Goal: Task Accomplishment & Management: Use online tool/utility

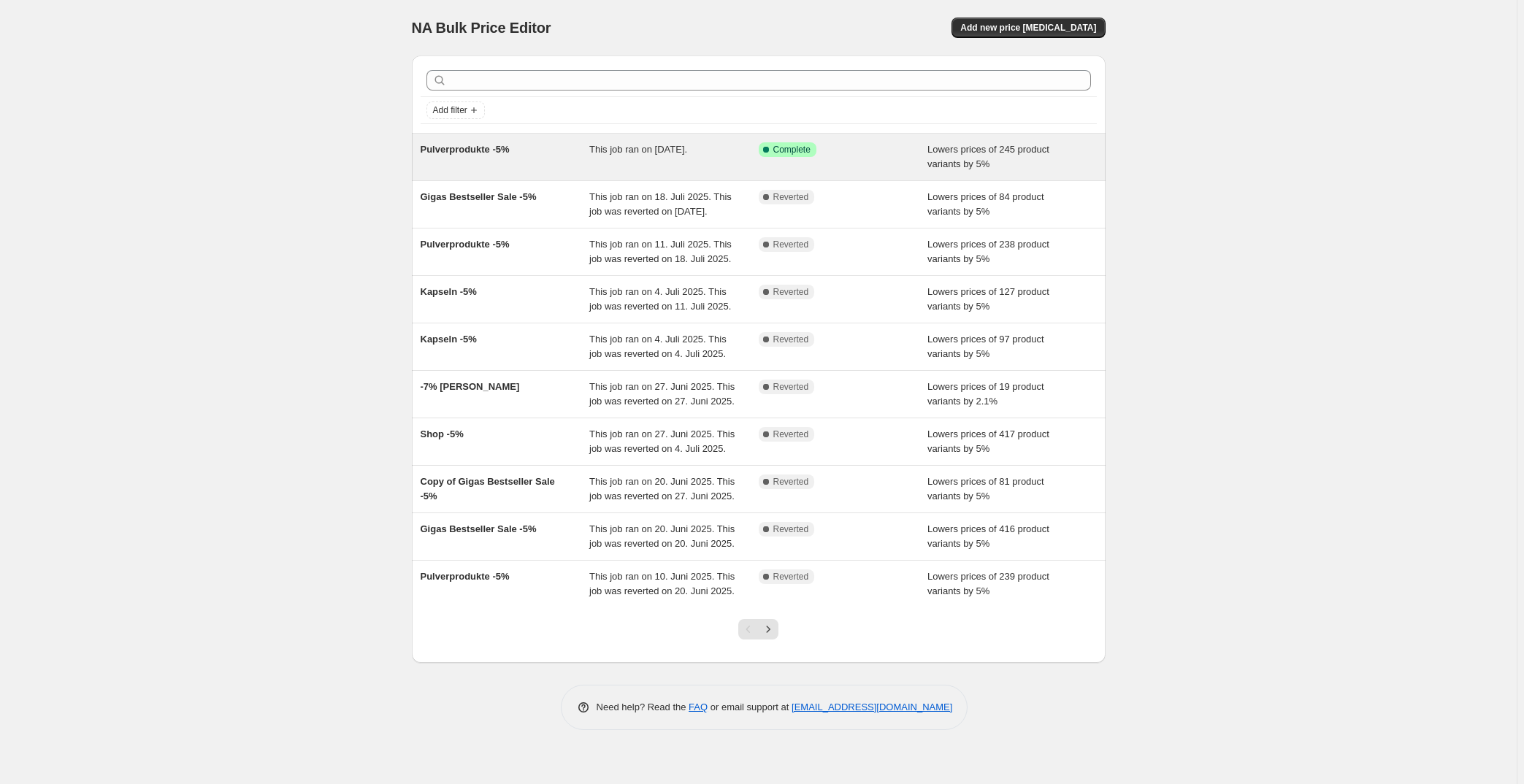
click at [580, 151] on div "Pulverprodukte -5%" at bounding box center [505, 157] width 170 height 29
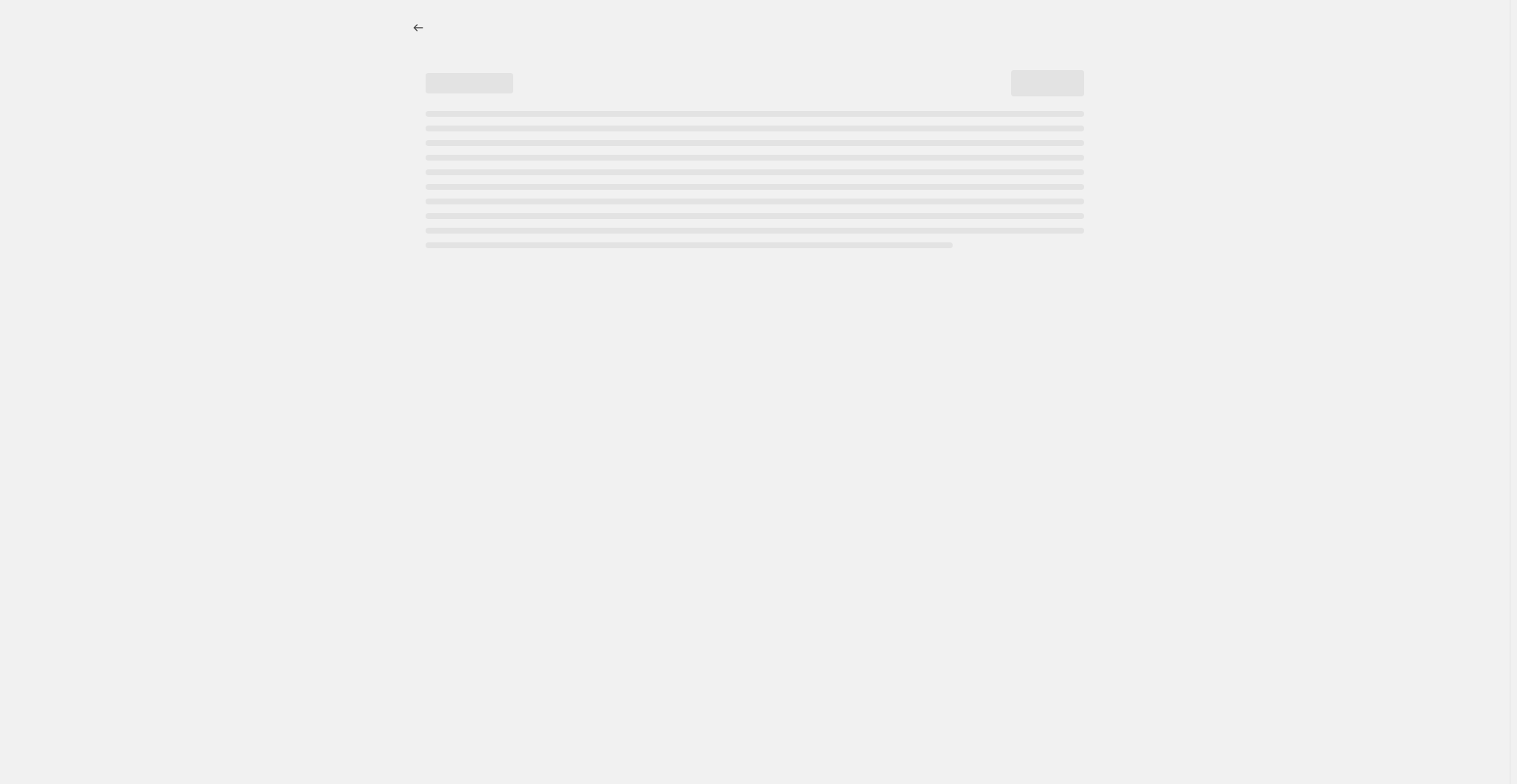
select select "percentage"
select select "collection"
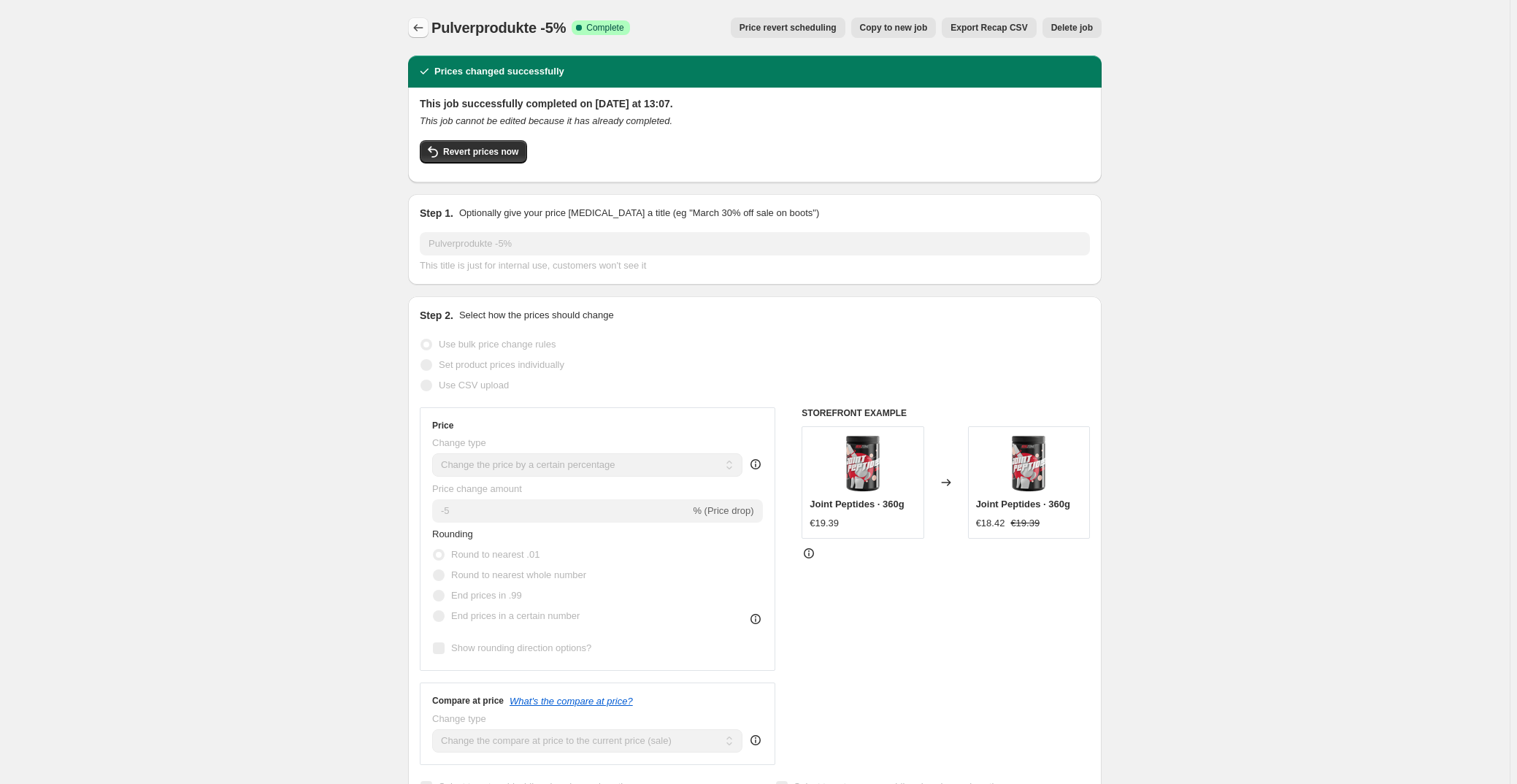
click at [413, 28] on button "Price change jobs" at bounding box center [418, 27] width 20 height 20
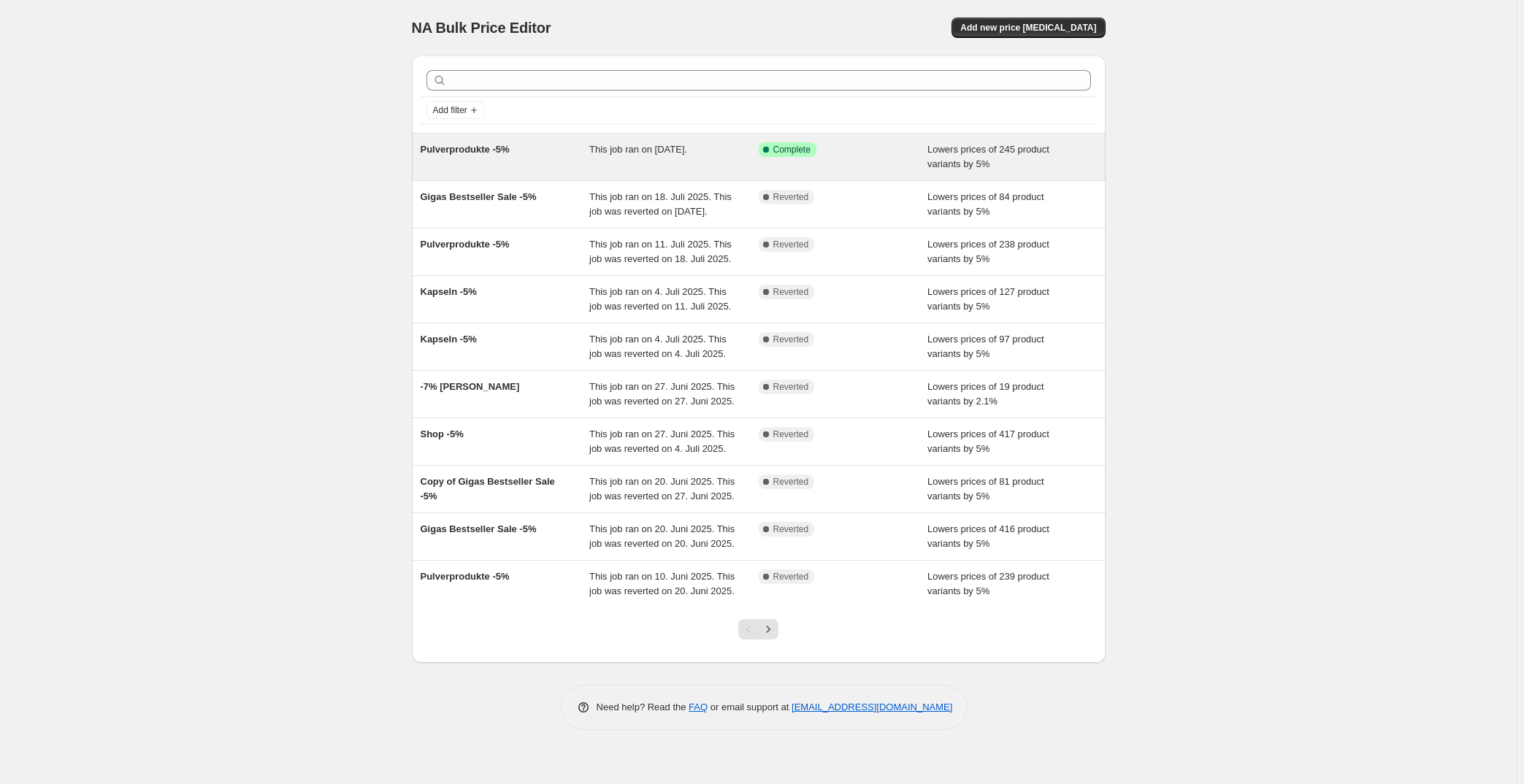
click at [540, 150] on div "Pulverprodukte -5%" at bounding box center [505, 157] width 170 height 29
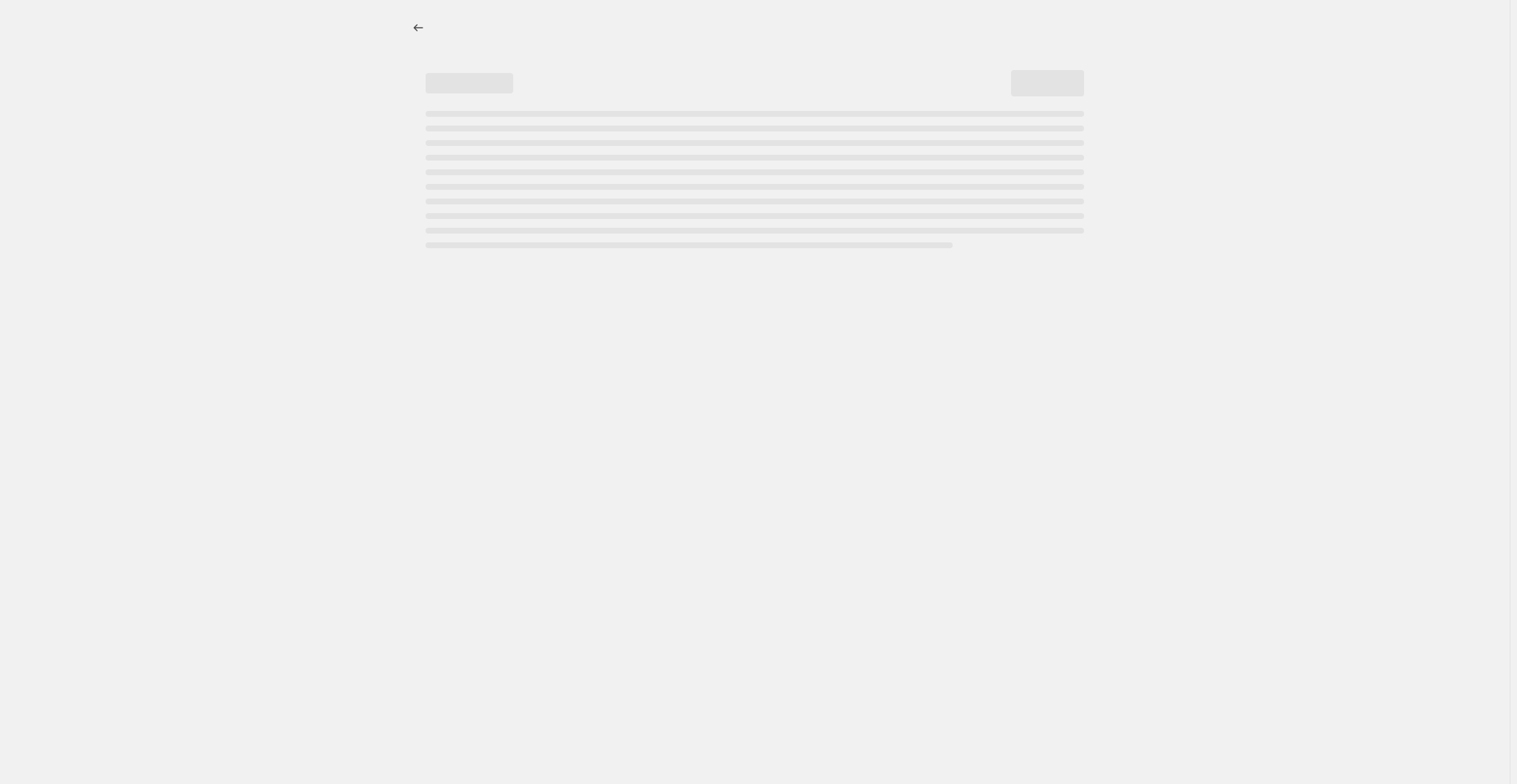
select select "percentage"
select select "collection"
